Goal: Transaction & Acquisition: Purchase product/service

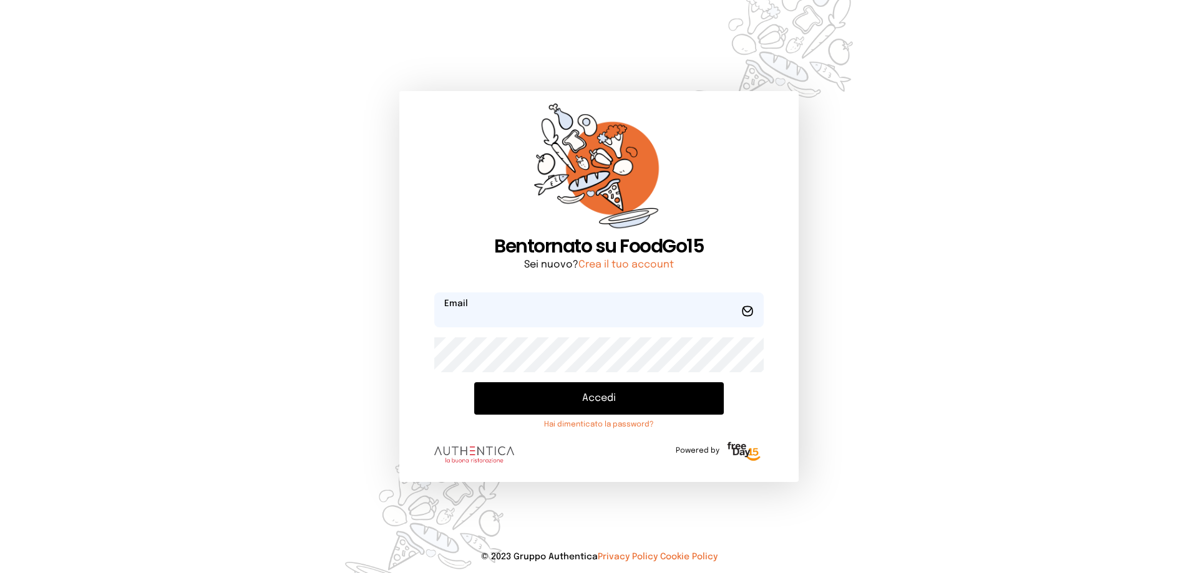
type input "**********"
click at [562, 398] on button "Accedi" at bounding box center [599, 399] width 250 height 32
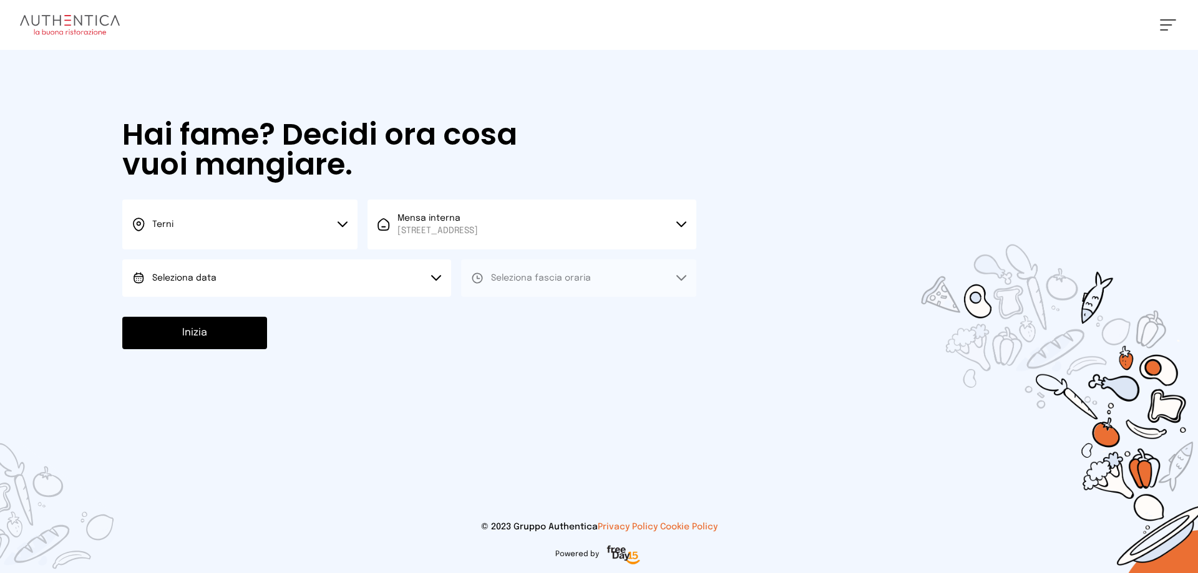
click at [171, 278] on span "Seleziona data" at bounding box center [184, 278] width 64 height 9
drag, startPoint x: 207, startPoint y: 314, endPoint x: 655, endPoint y: 289, distance: 449.4
click at [207, 314] on span "[DATE], [DATE]" at bounding box center [182, 313] width 61 height 12
click at [572, 281] on span "Seleziona fascia oraria" at bounding box center [541, 278] width 100 height 9
click at [548, 319] on li "Pranzo" at bounding box center [578, 313] width 235 height 32
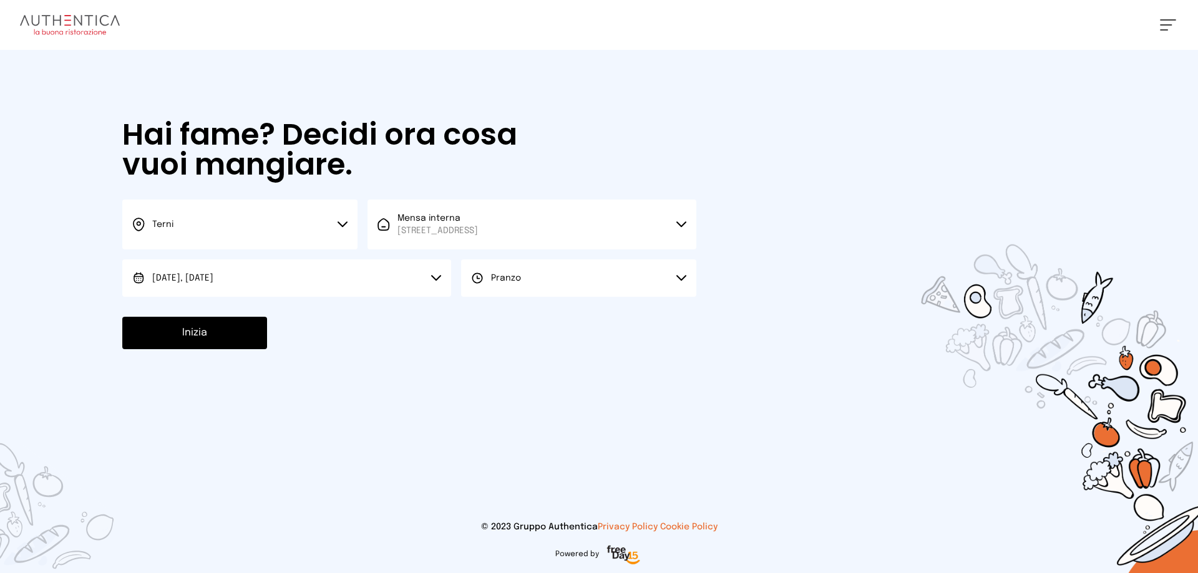
click at [182, 338] on button "Inizia" at bounding box center [194, 333] width 145 height 32
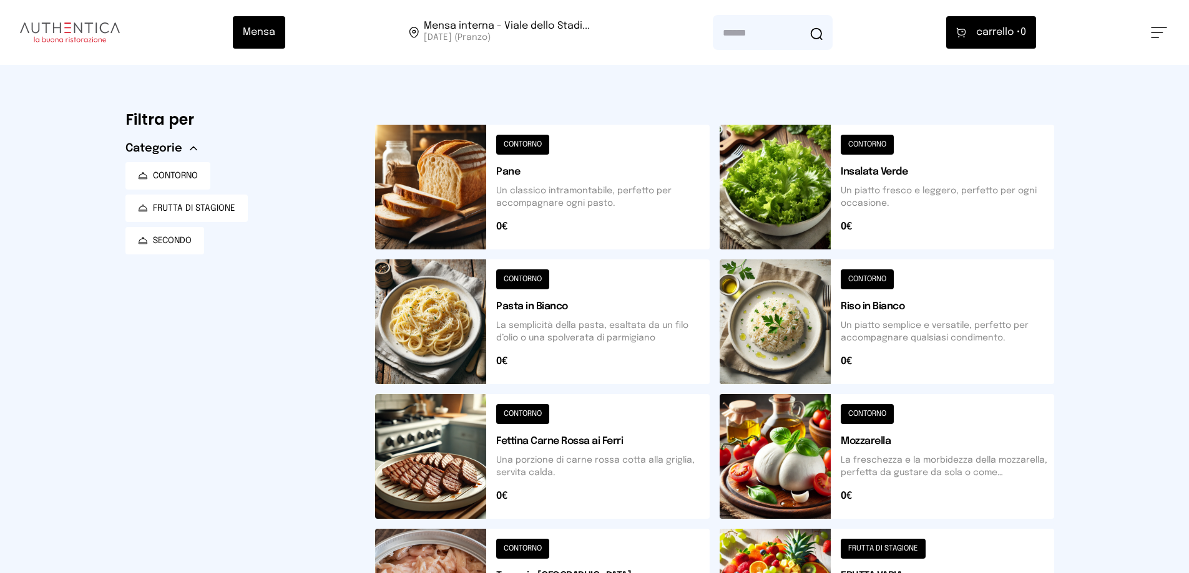
scroll to position [447, 0]
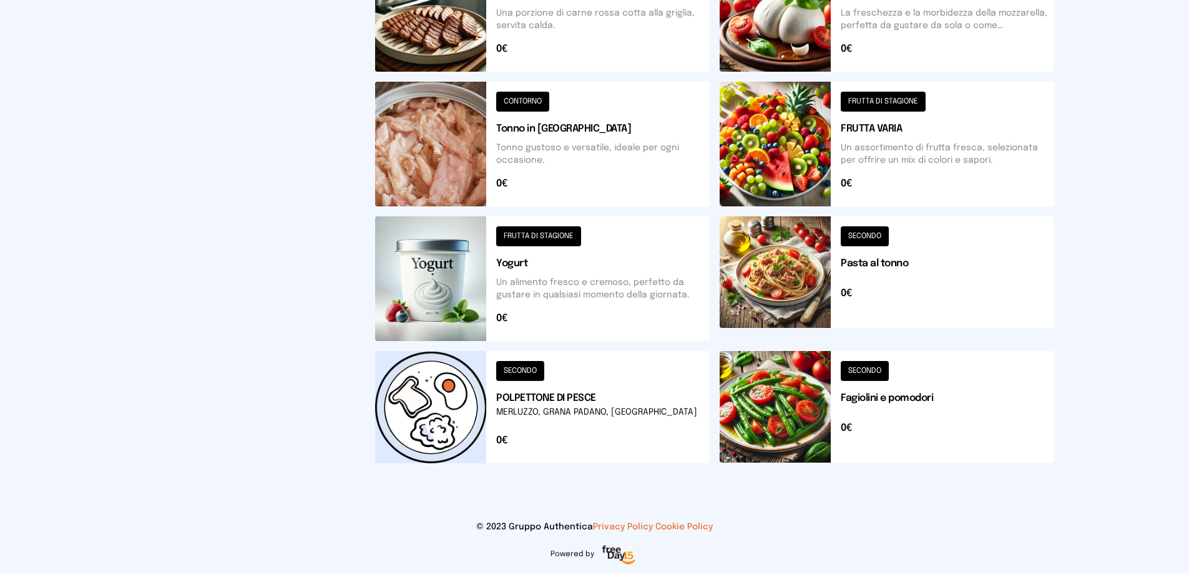
click at [793, 251] on button at bounding box center [886, 279] width 334 height 125
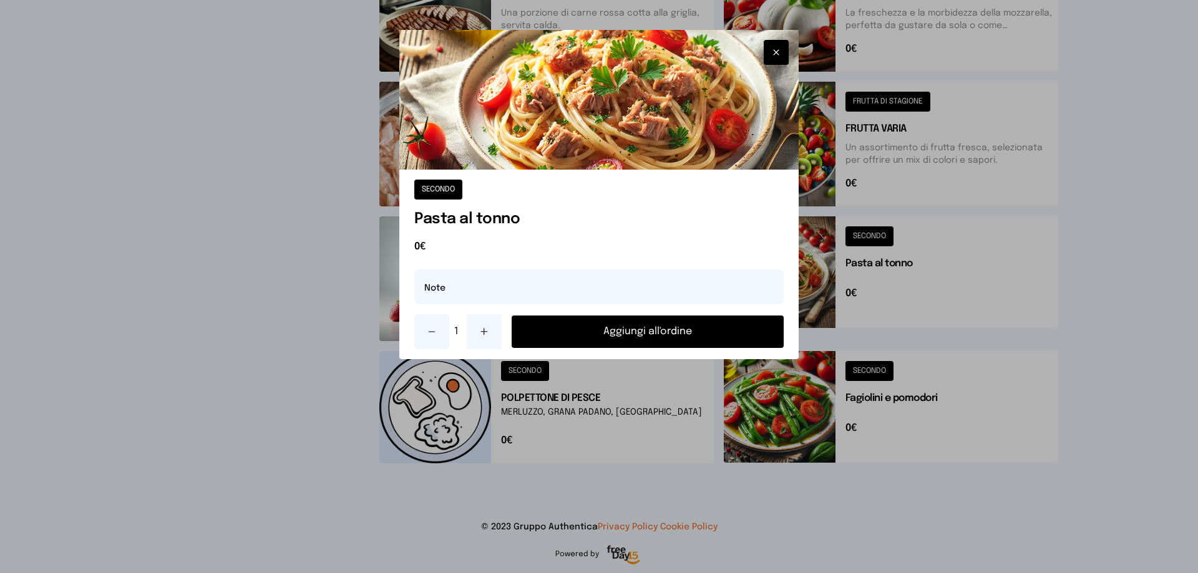
click at [635, 336] on button "Aggiungi all'ordine" at bounding box center [648, 332] width 272 height 32
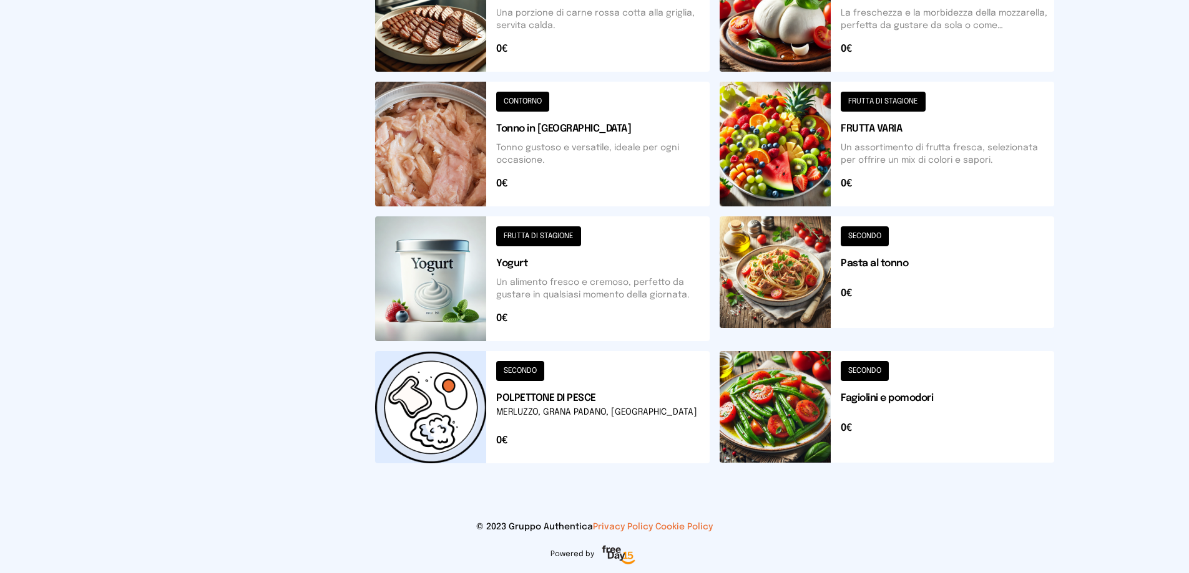
click at [761, 139] on button at bounding box center [886, 144] width 334 height 125
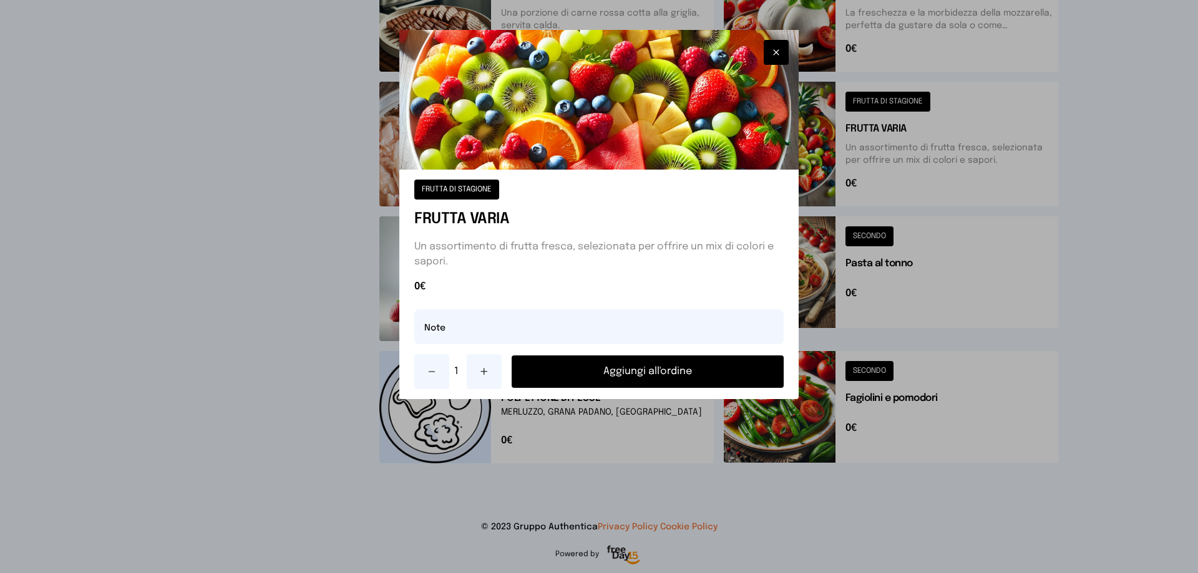
click at [541, 380] on button "Aggiungi all'ordine" at bounding box center [648, 372] width 272 height 32
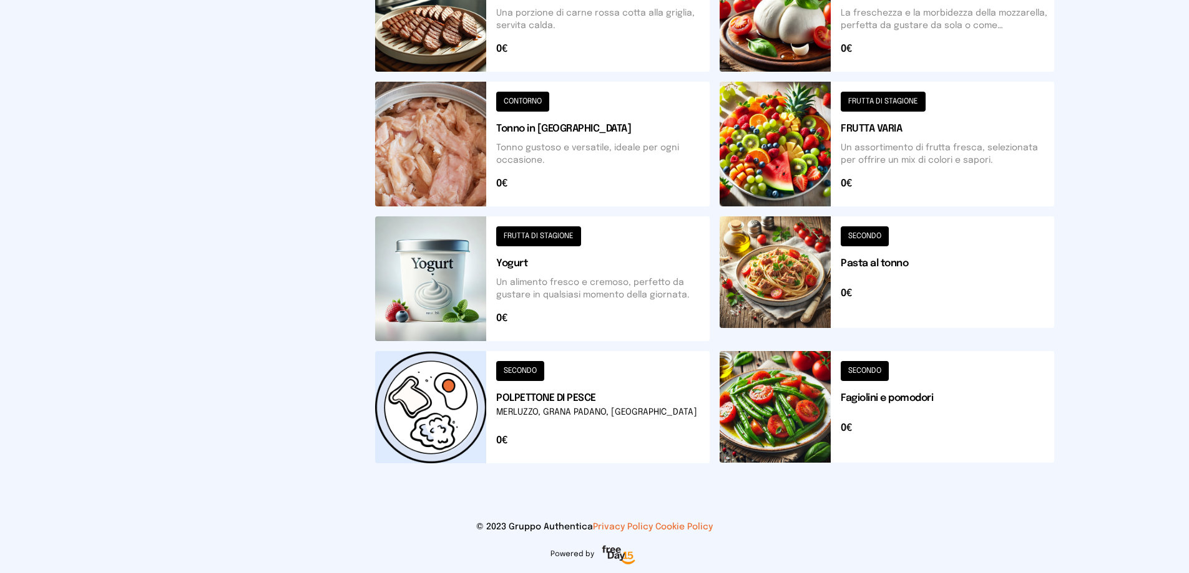
click at [494, 278] on button at bounding box center [542, 279] width 334 height 125
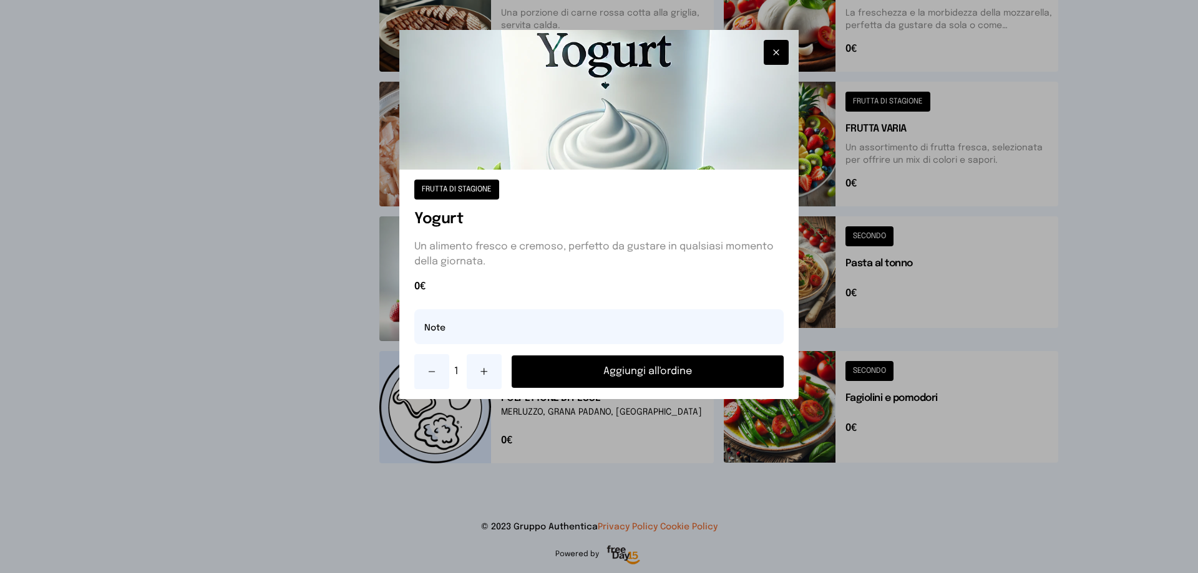
click at [554, 377] on button "Aggiungi all'ordine" at bounding box center [648, 372] width 272 height 32
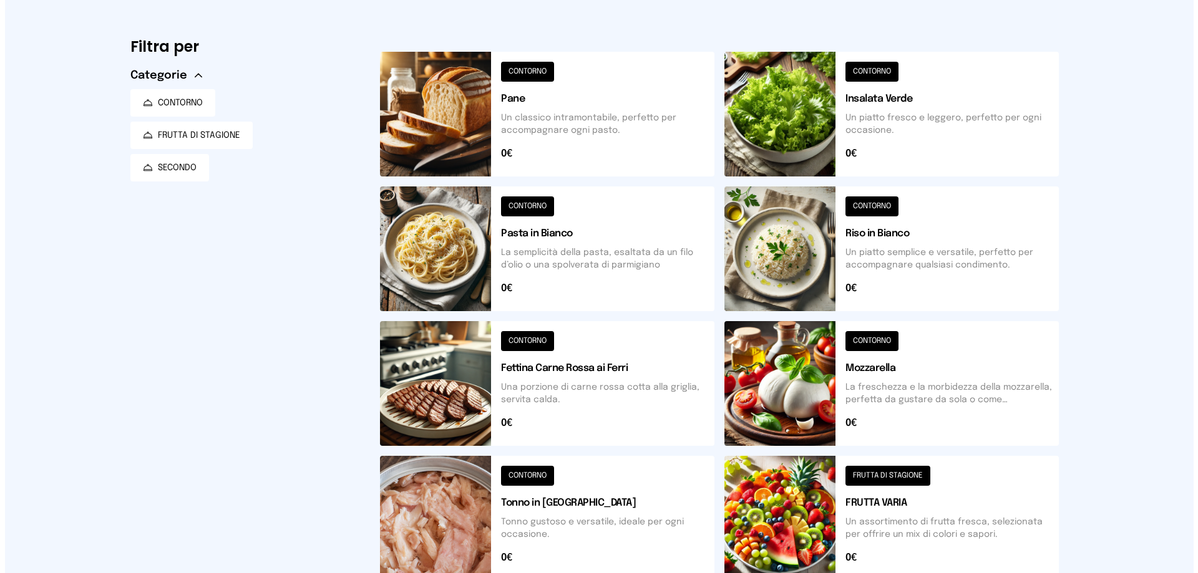
scroll to position [0, 0]
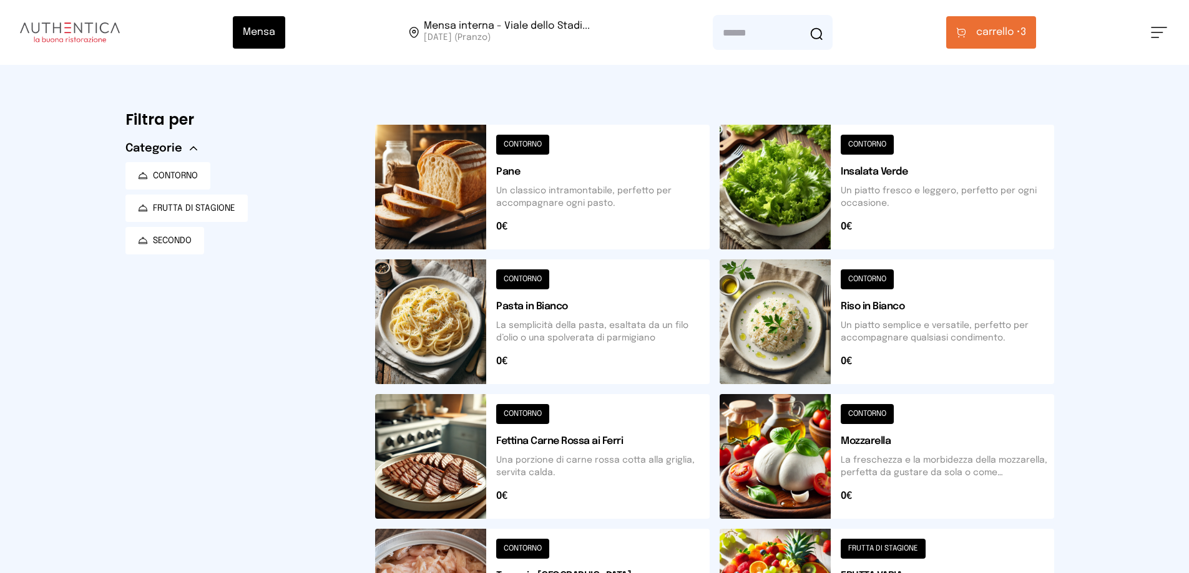
click at [965, 41] on button "carrello • 3" at bounding box center [991, 32] width 90 height 32
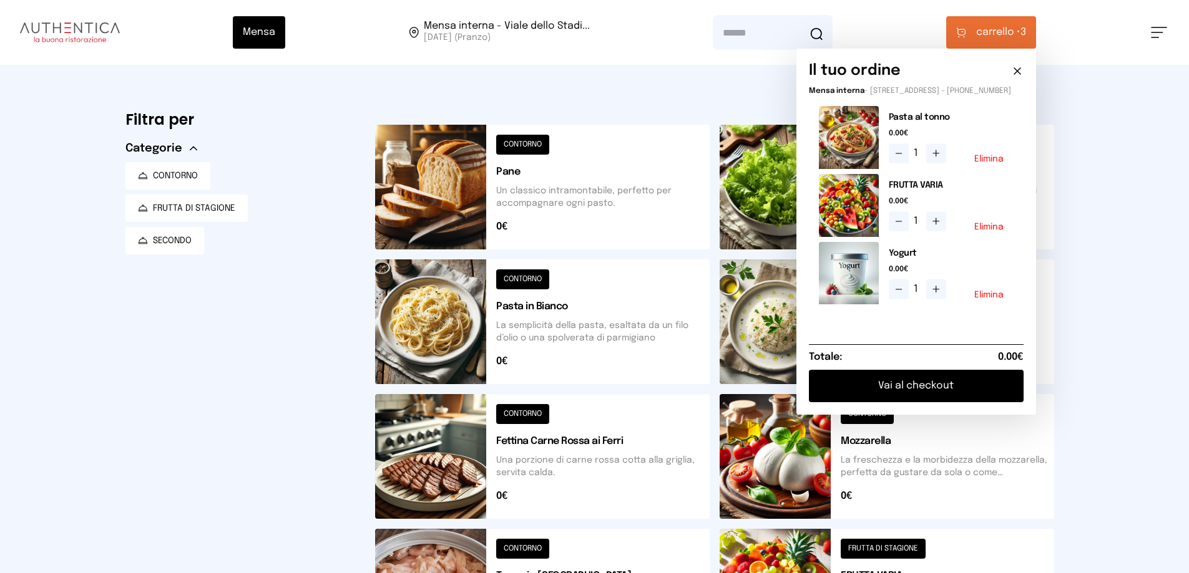
click at [884, 394] on button "Vai al checkout" at bounding box center [916, 386] width 215 height 32
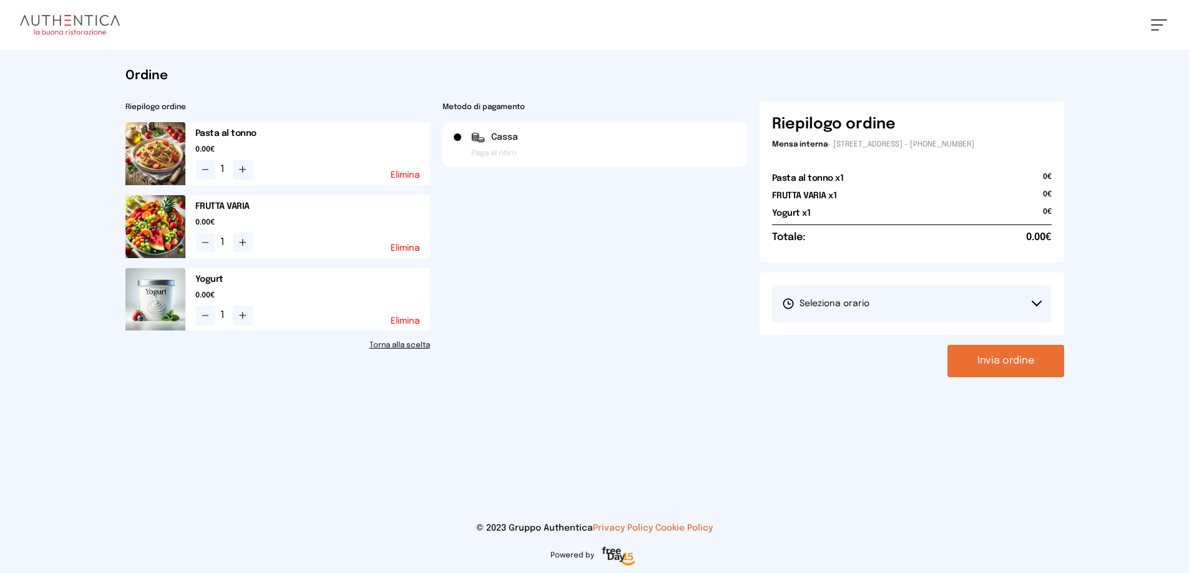
click at [840, 301] on span "Seleziona orario" at bounding box center [825, 304] width 87 height 12
click at [840, 342] on span "1° Turno (13:00 - 15:00)" at bounding box center [829, 339] width 94 height 12
click at [965, 363] on button "Invia ordine" at bounding box center [1005, 361] width 117 height 32
